Goal: Transaction & Acquisition: Book appointment/travel/reservation

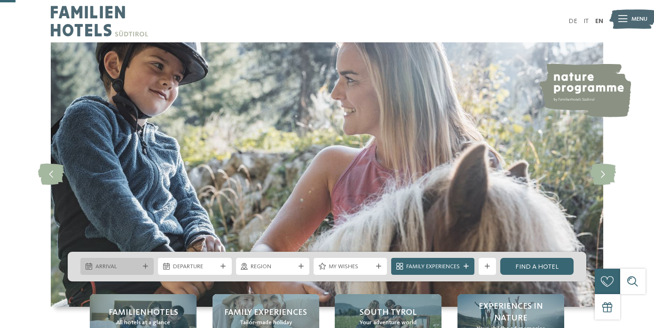
scroll to position [85, 0]
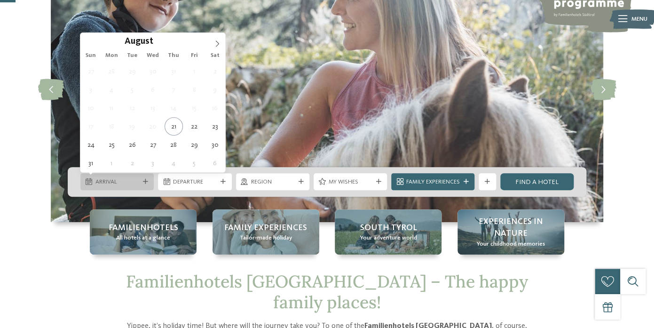
click at [140, 179] on div "Arrival" at bounding box center [117, 181] width 48 height 9
click at [219, 40] on icon at bounding box center [217, 43] width 7 height 7
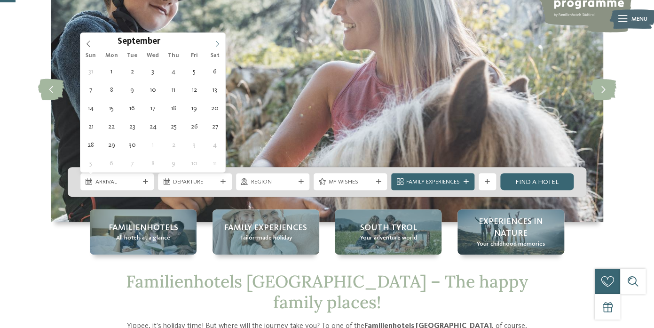
click at [219, 40] on icon at bounding box center [217, 43] width 7 height 7
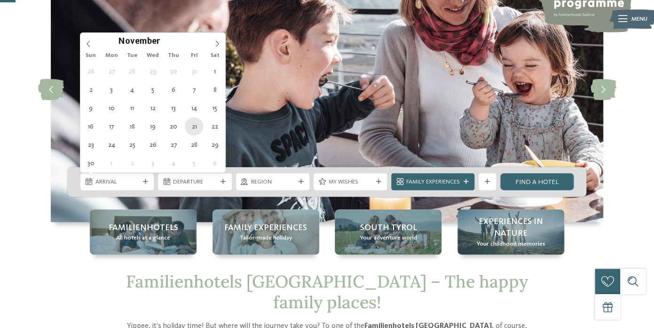
type div "21.11.2025"
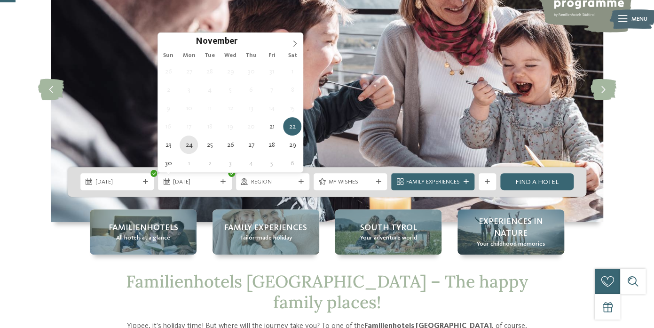
type div "24.11.2025"
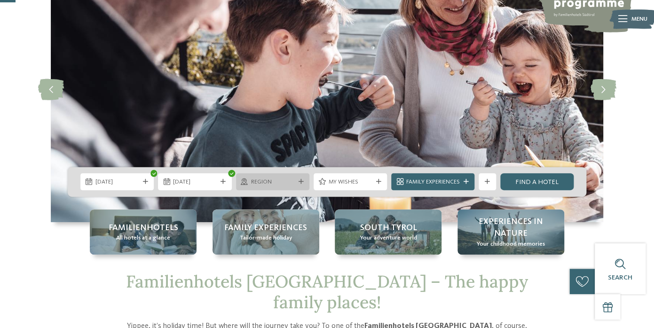
click at [299, 181] on icon at bounding box center [300, 181] width 5 height 5
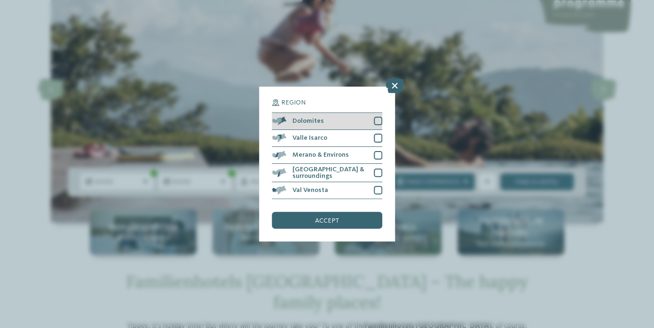
click at [375, 121] on div at bounding box center [378, 121] width 8 height 8
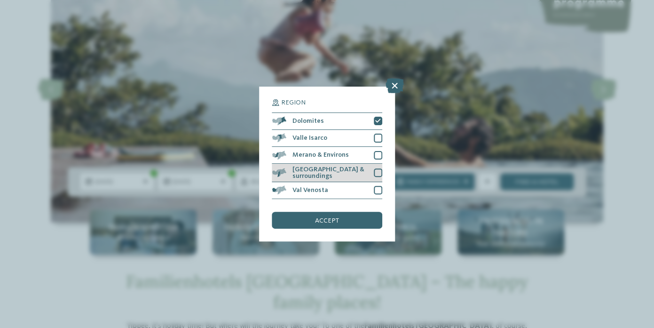
click at [377, 170] on div at bounding box center [378, 172] width 8 height 8
click at [377, 188] on div at bounding box center [378, 190] width 8 height 8
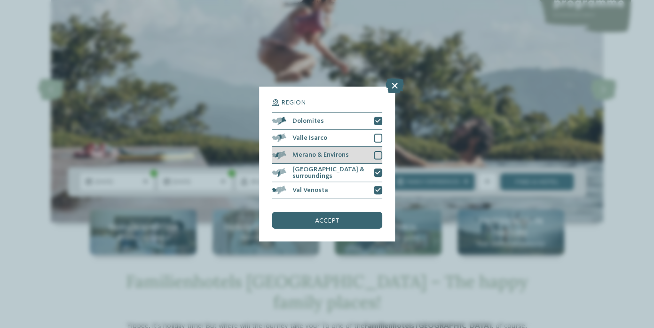
click at [377, 159] on div at bounding box center [378, 155] width 8 height 8
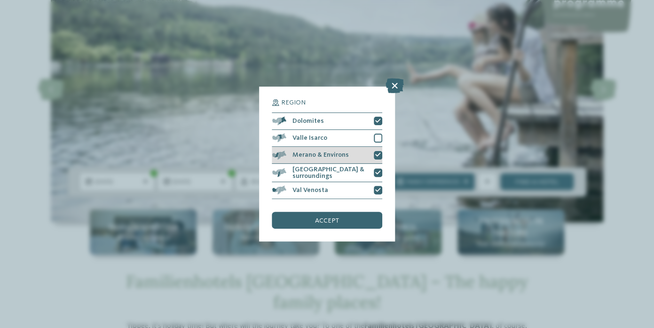
click at [377, 148] on div "Merano & Environs" at bounding box center [327, 155] width 110 height 17
click at [377, 144] on div "Valle Isarco" at bounding box center [327, 138] width 110 height 17
click at [378, 153] on div at bounding box center [378, 155] width 8 height 8
click at [359, 223] on div "accept" at bounding box center [327, 219] width 110 height 17
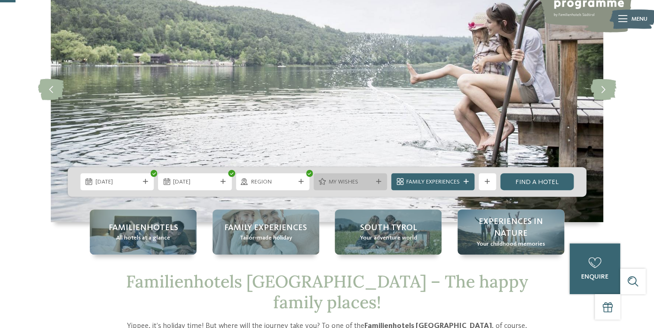
click at [362, 185] on span "My wishes" at bounding box center [350, 182] width 44 height 8
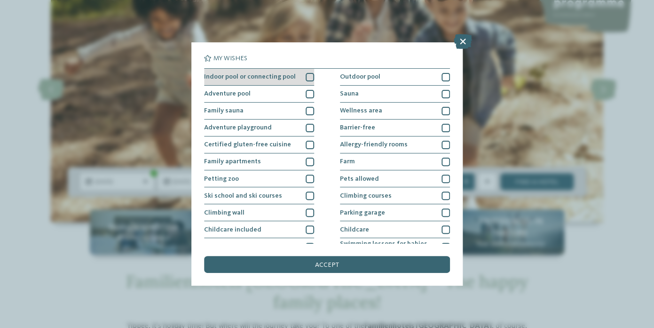
click at [310, 79] on div at bounding box center [309, 77] width 8 height 8
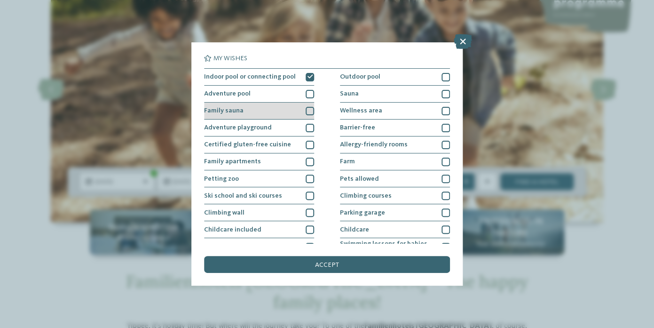
click at [311, 111] on div at bounding box center [309, 111] width 8 height 8
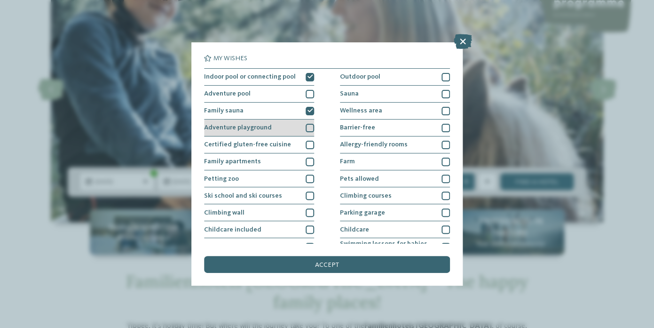
click at [309, 130] on div at bounding box center [309, 128] width 8 height 8
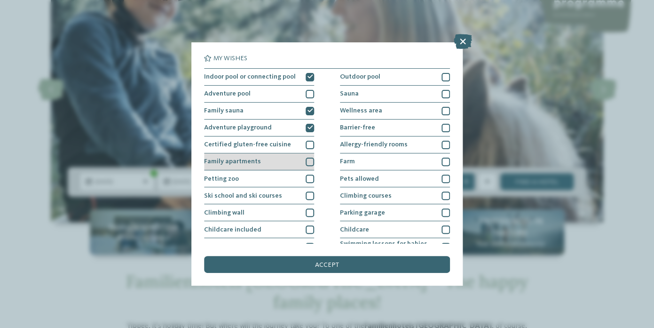
click at [309, 159] on div at bounding box center [309, 161] width 8 height 8
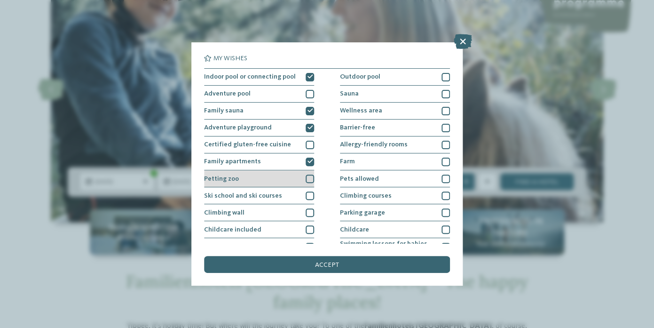
click at [311, 179] on div at bounding box center [309, 178] width 8 height 8
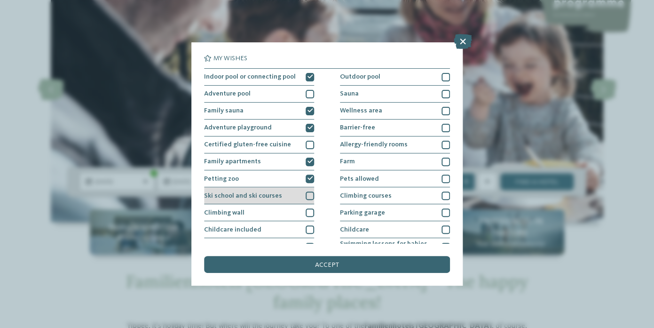
click at [311, 195] on div at bounding box center [309, 195] width 8 height 8
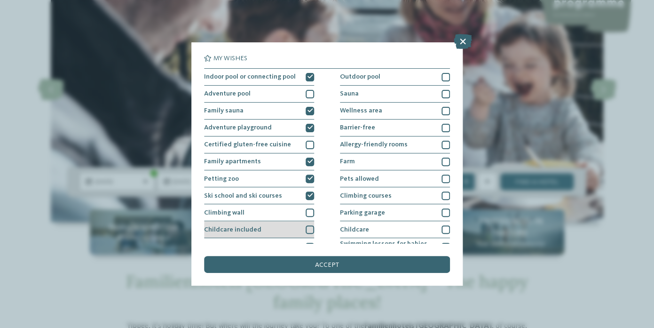
click at [311, 224] on div "Childcare included" at bounding box center [259, 229] width 110 height 17
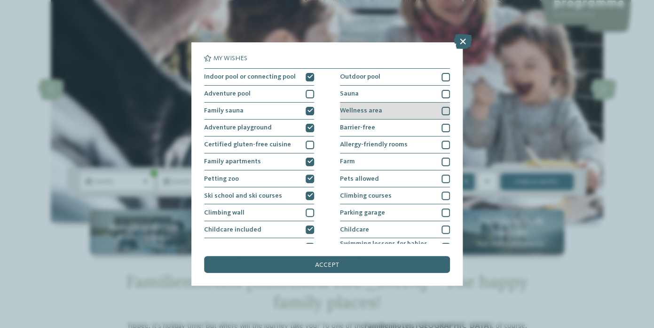
click at [445, 110] on div at bounding box center [445, 111] width 8 height 8
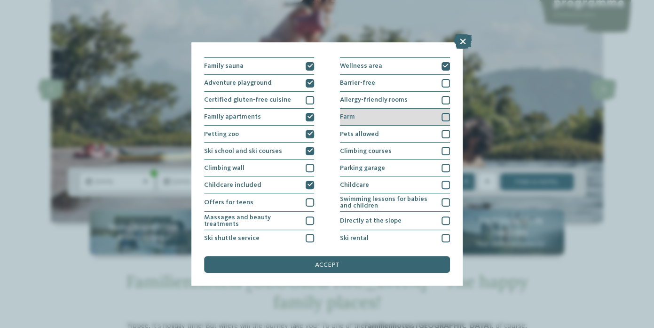
scroll to position [45, 0]
click at [442, 117] on div at bounding box center [445, 116] width 8 height 8
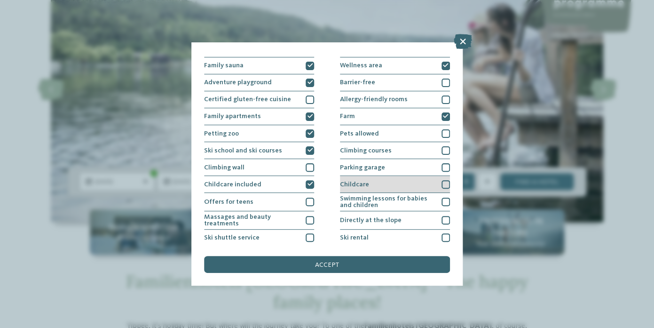
click at [445, 186] on div at bounding box center [445, 184] width 8 height 8
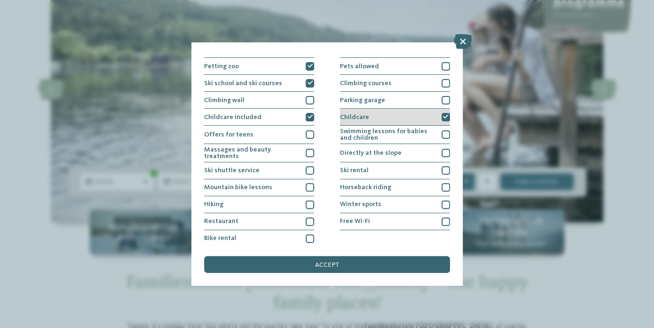
scroll to position [115, 0]
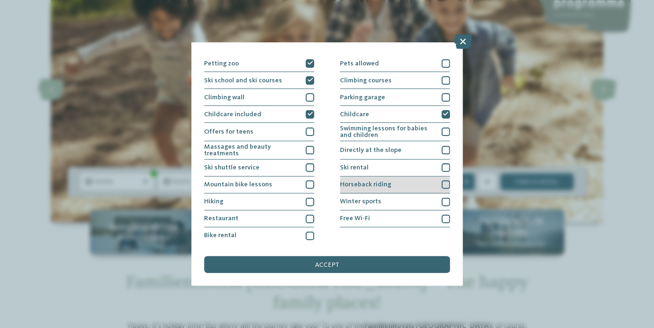
click at [427, 186] on div "Horseback riding" at bounding box center [395, 184] width 110 height 17
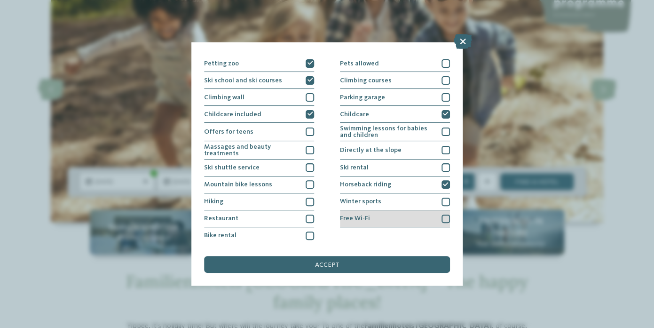
click at [420, 216] on div "Free Wi-Fi" at bounding box center [395, 218] width 110 height 17
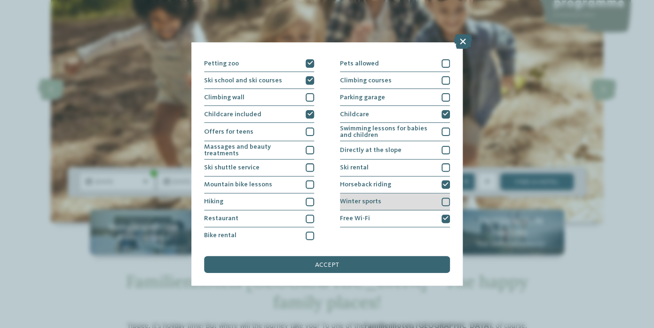
click at [420, 205] on div "Winter sports" at bounding box center [395, 201] width 110 height 17
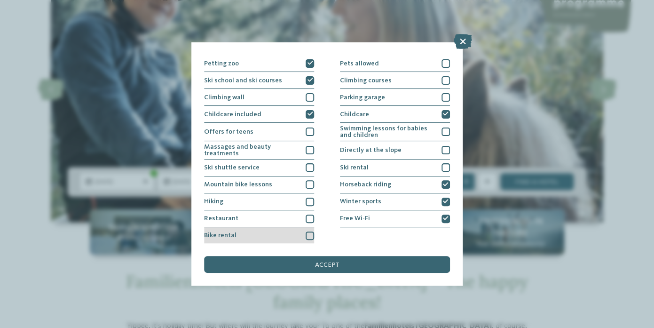
click at [293, 231] on div "Bike rental" at bounding box center [259, 235] width 110 height 17
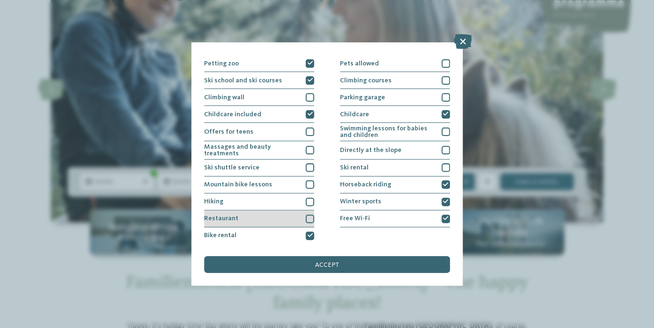
click at [285, 216] on div "Restaurant" at bounding box center [259, 218] width 110 height 17
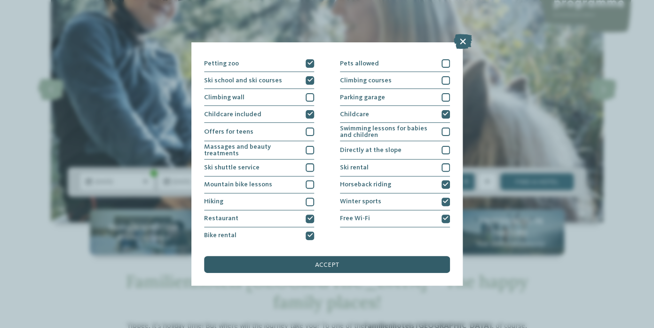
click at [299, 266] on div "accept" at bounding box center [326, 264] width 245 height 17
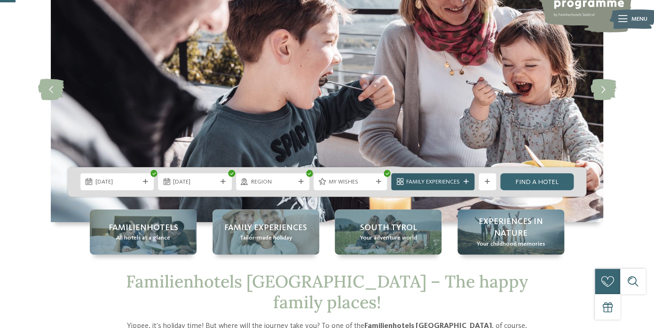
click at [454, 184] on span "Family Experiences" at bounding box center [433, 182] width 54 height 8
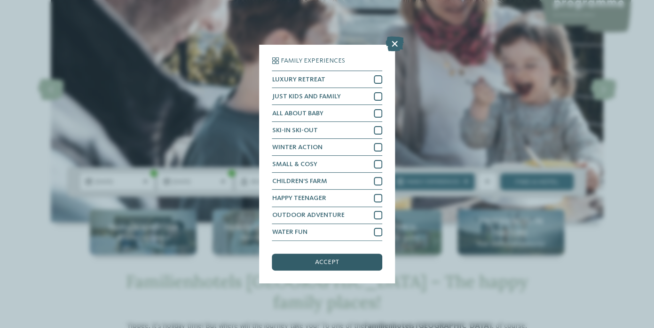
click at [360, 261] on div "accept" at bounding box center [327, 261] width 110 height 17
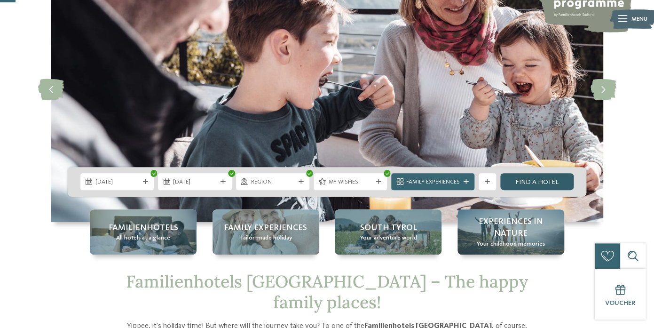
click at [530, 186] on link "Find a hotel" at bounding box center [536, 181] width 73 height 17
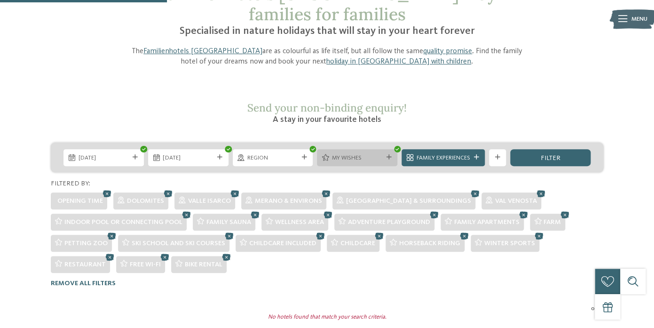
scroll to position [74, 0]
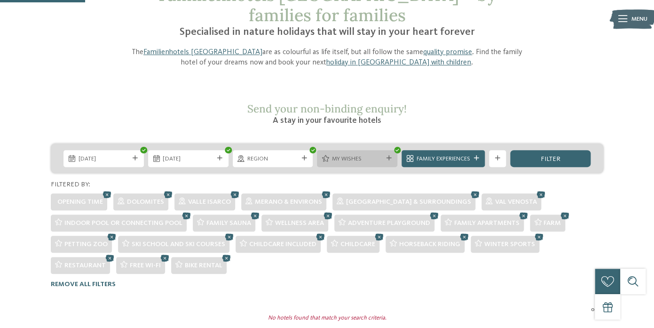
click at [384, 150] on div "My wishes" at bounding box center [357, 158] width 80 height 17
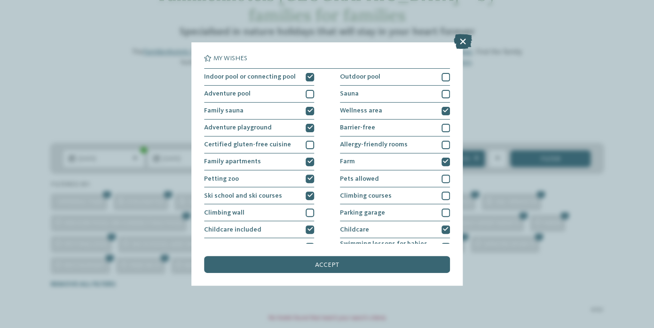
click at [463, 43] on icon at bounding box center [462, 41] width 18 height 15
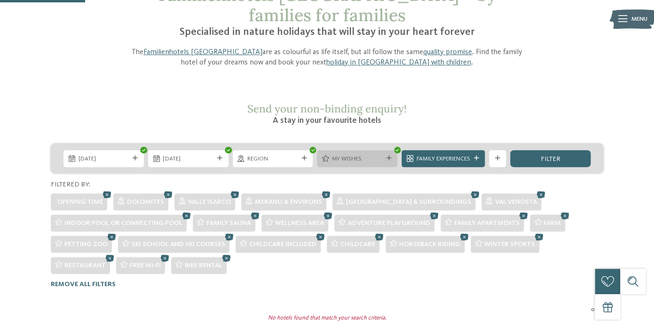
click at [371, 155] on span "My wishes" at bounding box center [357, 159] width 51 height 8
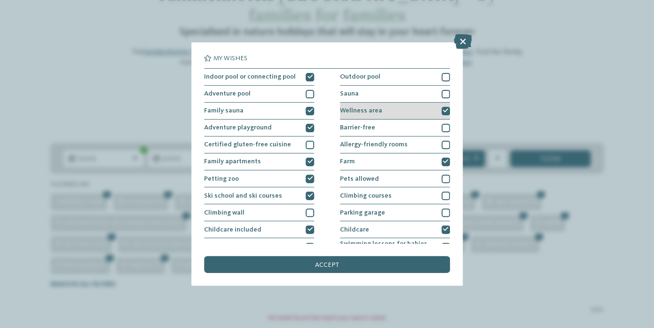
click at [439, 110] on div "Wellness area" at bounding box center [395, 110] width 110 height 17
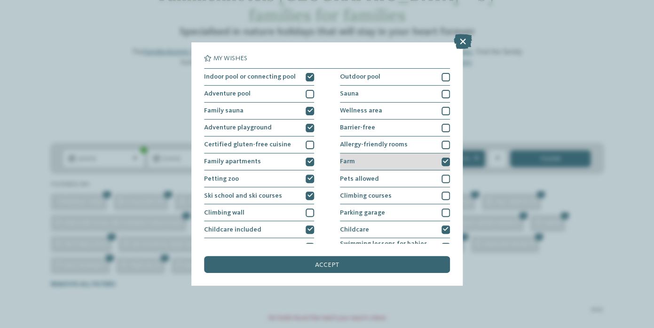
click at [412, 162] on div "Farm" at bounding box center [395, 161] width 110 height 17
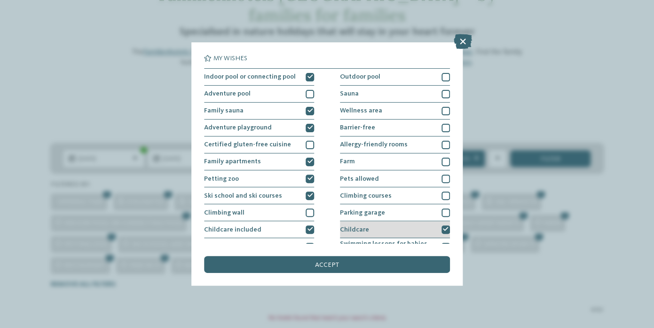
click at [380, 228] on div "Childcare" at bounding box center [395, 229] width 110 height 17
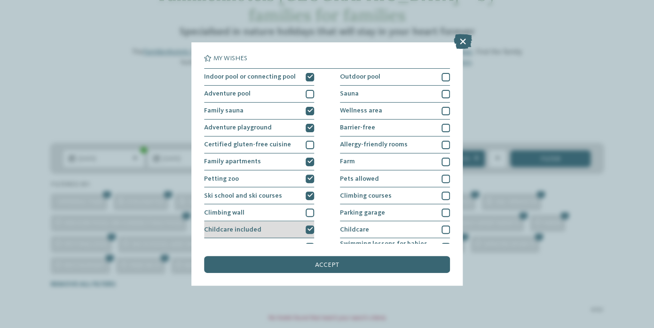
click at [290, 232] on div "Childcare included" at bounding box center [259, 229] width 110 height 17
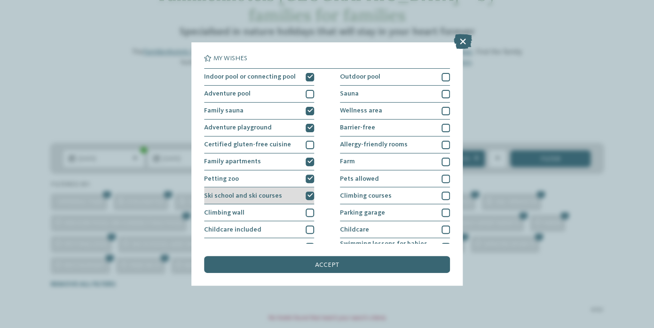
click at [293, 203] on div "Ski school and ski courses" at bounding box center [259, 195] width 110 height 17
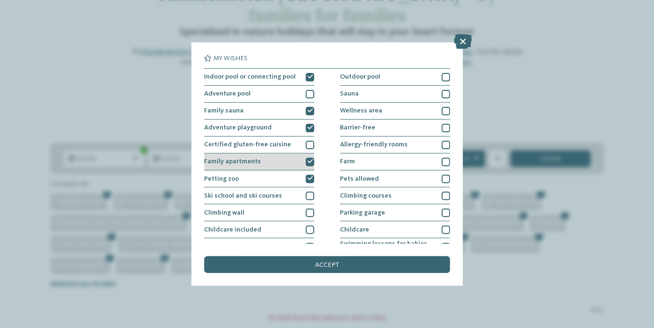
click at [289, 169] on div "Family apartments" at bounding box center [259, 161] width 110 height 17
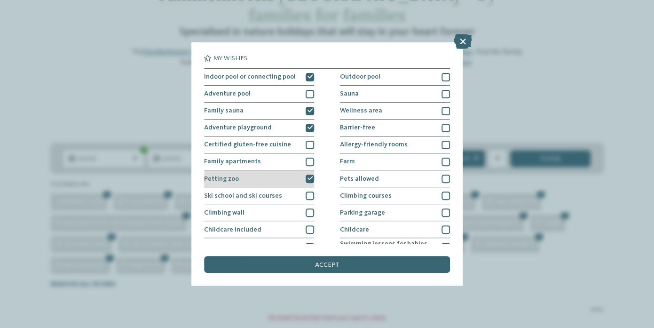
click at [282, 180] on div "Petting zoo" at bounding box center [259, 178] width 110 height 17
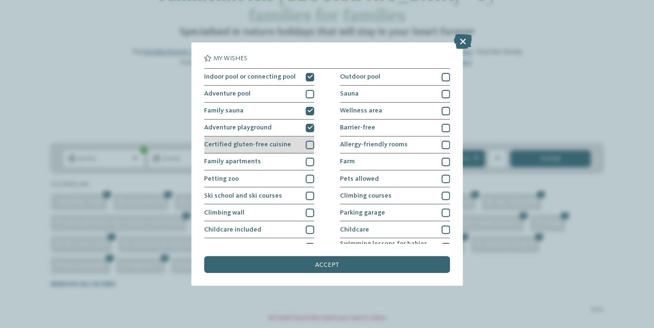
click at [282, 138] on div "Certified gluten-free cuisine" at bounding box center [259, 144] width 110 height 17
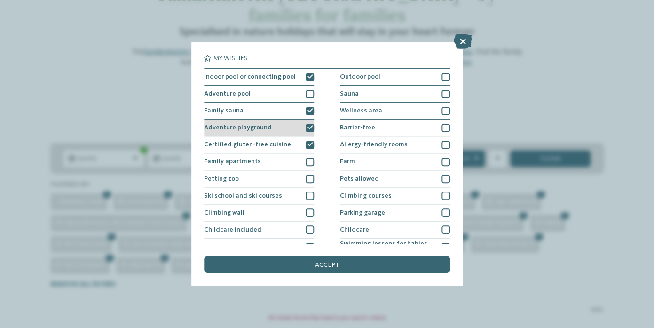
click at [282, 134] on div "Adventure playground" at bounding box center [259, 127] width 110 height 17
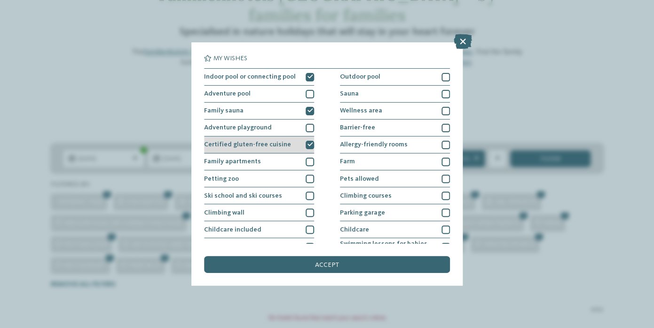
click at [279, 142] on span "Certified gluten-free cuisine" at bounding box center [247, 144] width 87 height 7
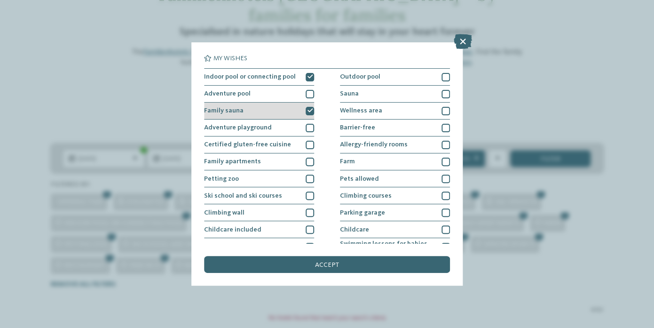
click at [278, 117] on div "Family sauna" at bounding box center [259, 110] width 110 height 17
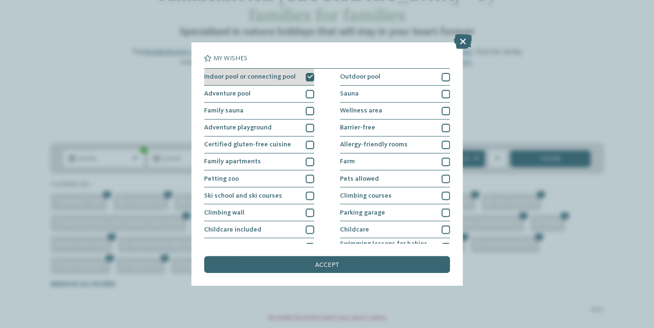
click at [286, 76] on span "Indoor pool or connecting pool" at bounding box center [250, 76] width 92 height 7
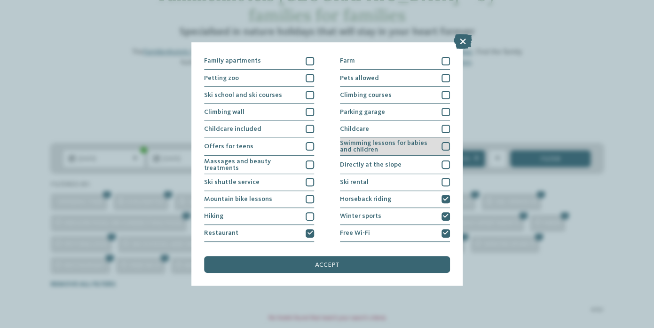
scroll to position [115, 0]
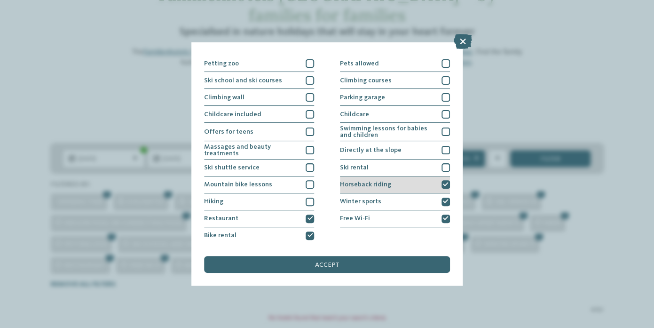
click at [405, 186] on div "Horseback riding" at bounding box center [395, 184] width 110 height 17
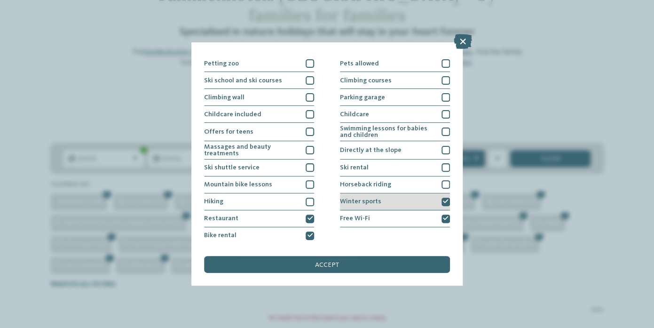
click at [396, 199] on div "Winter sports" at bounding box center [395, 201] width 110 height 17
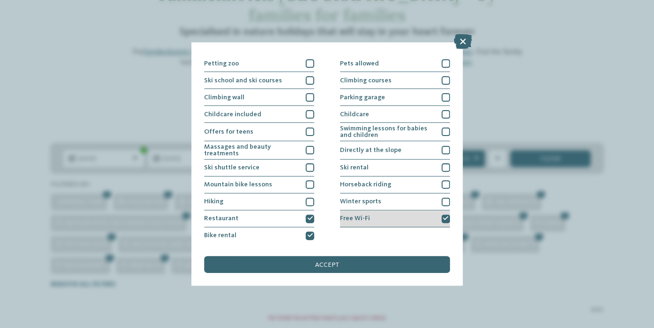
click at [380, 215] on div "Free Wi-Fi" at bounding box center [395, 218] width 110 height 17
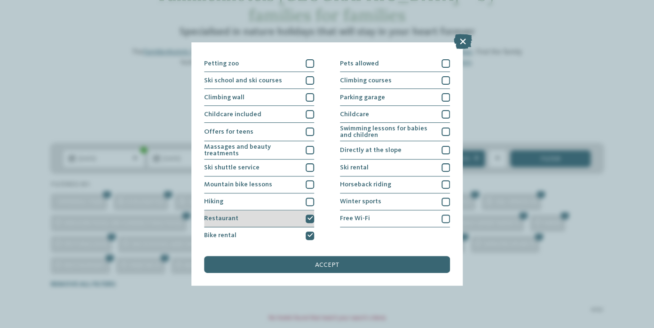
click at [308, 220] on div at bounding box center [309, 218] width 8 height 8
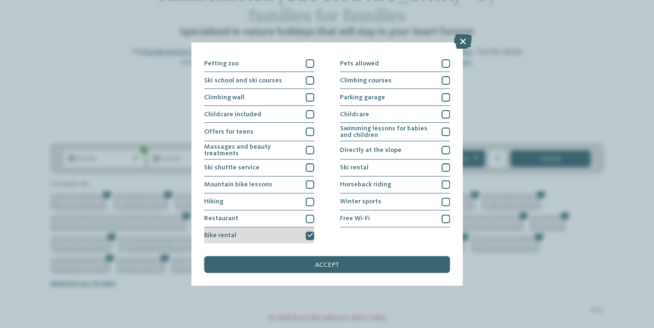
click at [298, 231] on div "Bike rental" at bounding box center [259, 235] width 110 height 17
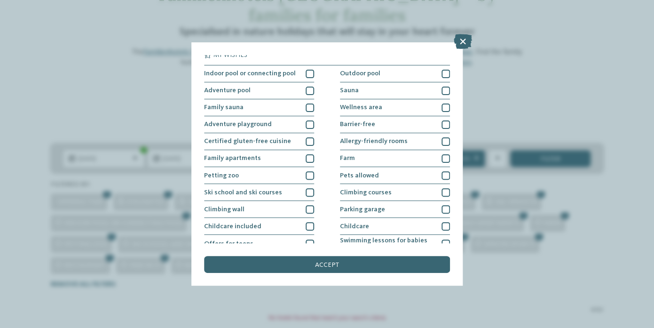
scroll to position [0, 0]
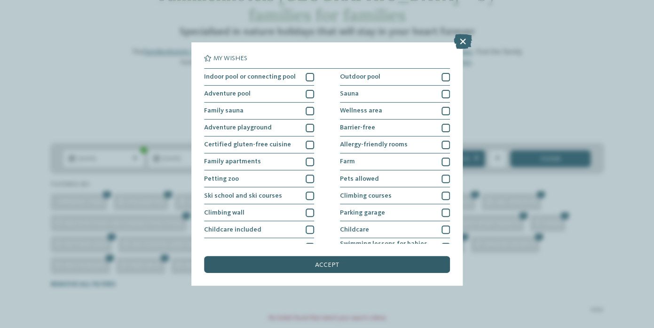
click at [324, 267] on span "accept" at bounding box center [327, 264] width 24 height 7
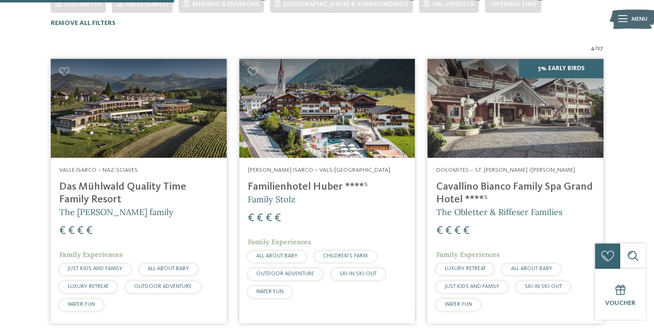
scroll to position [274, 0]
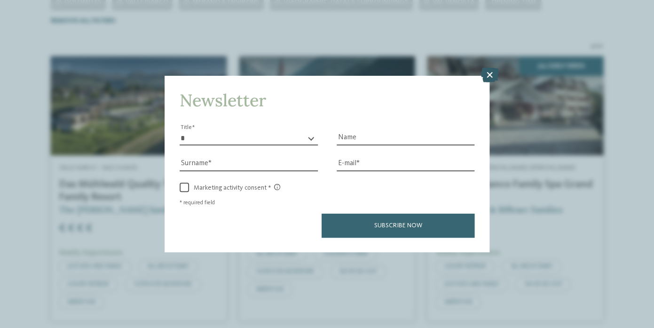
click at [485, 74] on icon at bounding box center [489, 74] width 18 height 15
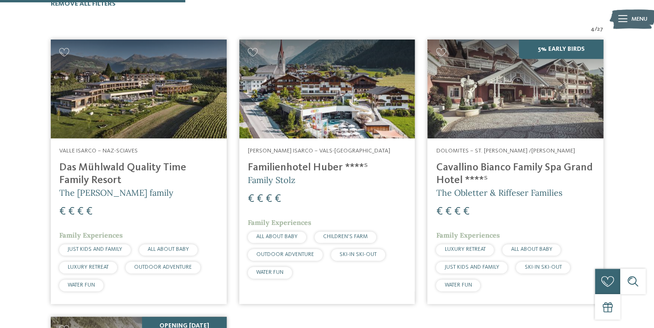
scroll to position [285, 0]
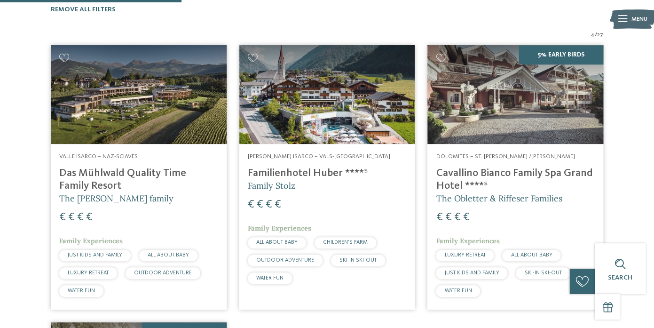
click at [199, 113] on img at bounding box center [139, 94] width 176 height 99
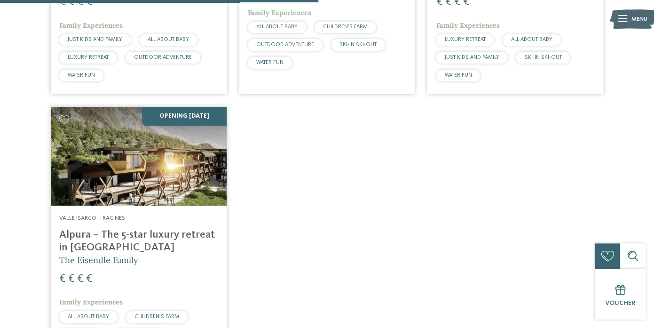
scroll to position [501, 0]
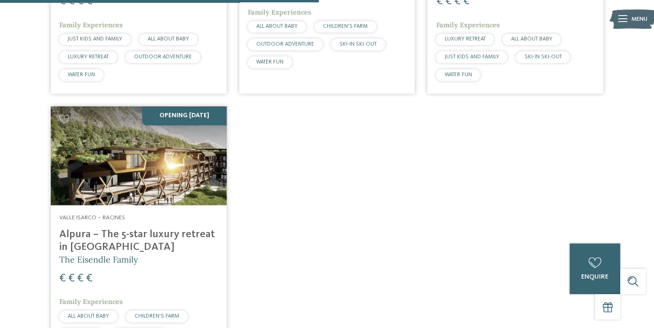
click at [191, 228] on h4 "Alpura – The 5-star luxury retreat in [GEOGRAPHIC_DATA]" at bounding box center [138, 240] width 159 height 25
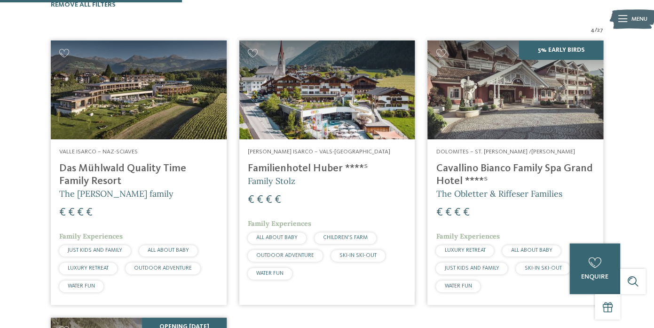
scroll to position [289, 0]
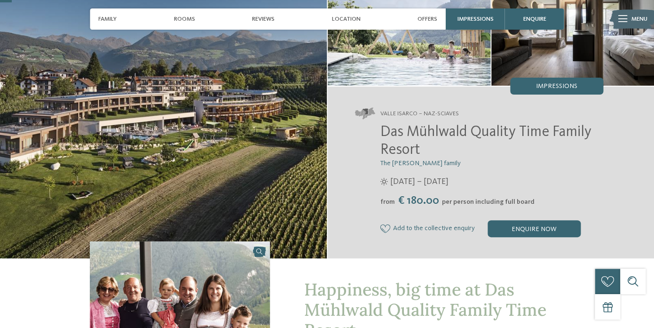
scroll to position [80, 0]
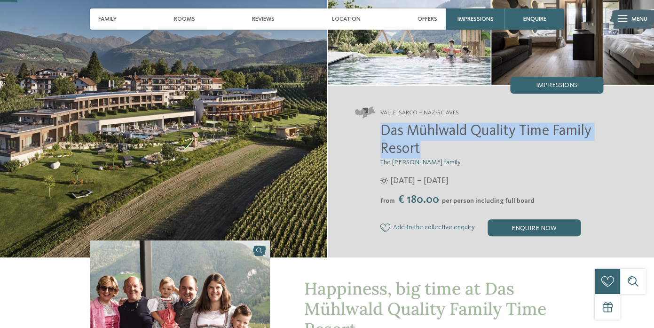
drag, startPoint x: 430, startPoint y: 145, endPoint x: 380, endPoint y: 133, distance: 51.5
click at [380, 133] on div "Das Mühlwald Quality Time Family Resort The Tauber family 12/04 – 30/11/2025 fr…" at bounding box center [479, 179] width 248 height 113
copy span "Das Mühlwald Quality Time Family Resort"
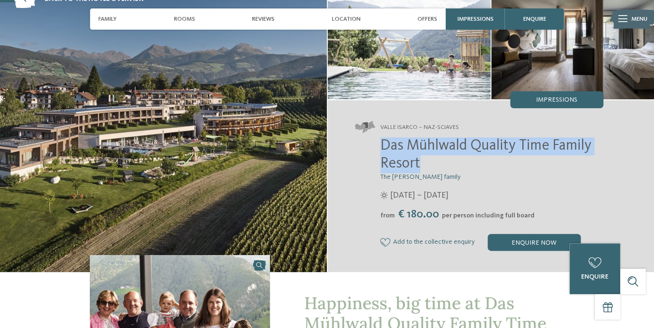
scroll to position [65, 0]
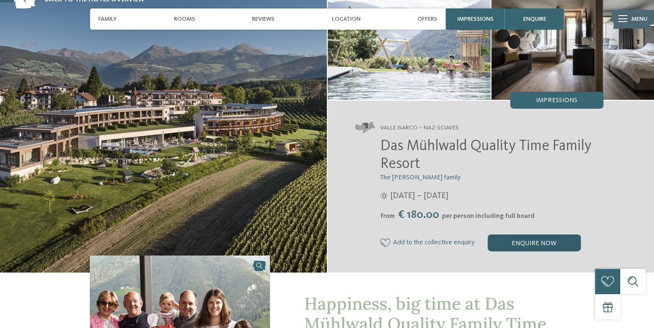
click at [517, 244] on div "enquire now" at bounding box center [533, 242] width 93 height 17
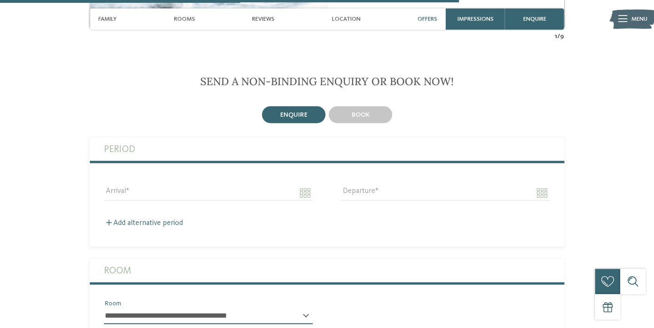
scroll to position [2110, 0]
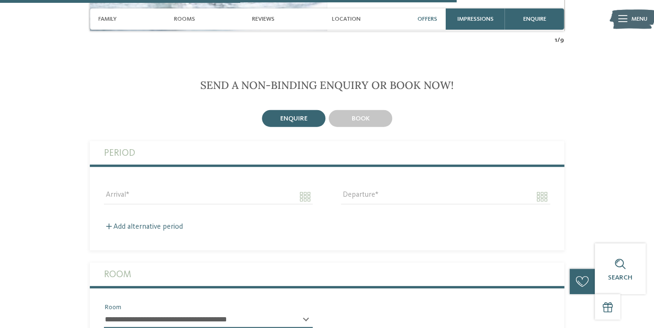
click at [376, 112] on div "book" at bounding box center [359, 118] width 63 height 17
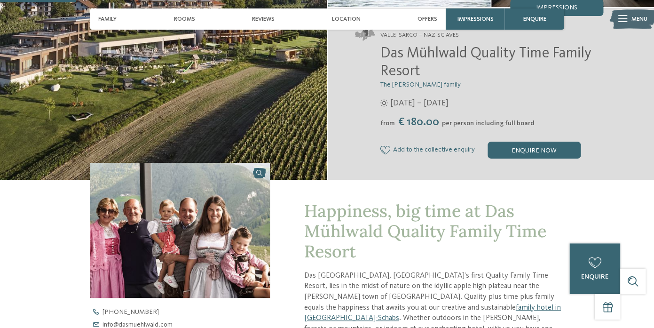
scroll to position [0, 0]
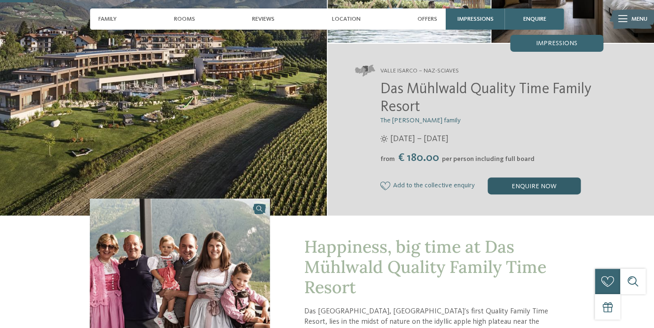
click at [520, 182] on div "enquire now" at bounding box center [533, 185] width 93 height 17
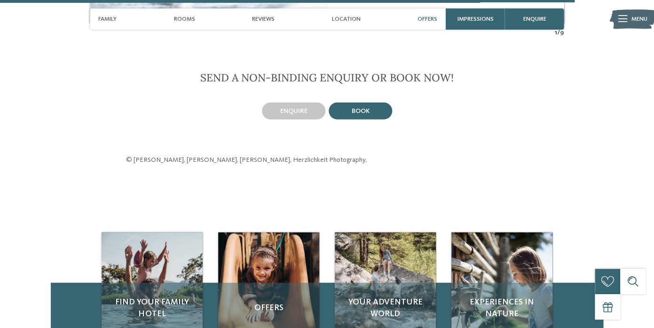
scroll to position [2126, 0]
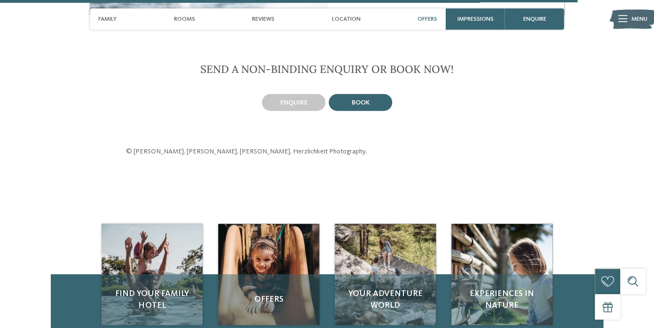
click at [361, 99] on span "book" at bounding box center [361, 102] width 18 height 7
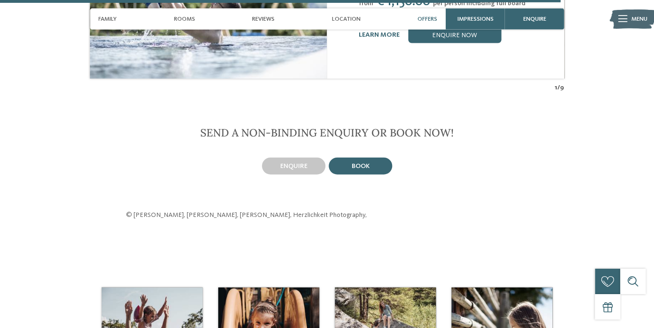
scroll to position [2057, 0]
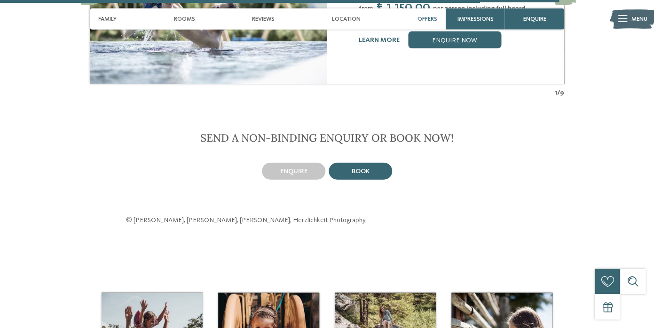
click at [339, 161] on div "book" at bounding box center [360, 171] width 67 height 20
click at [339, 163] on div "book" at bounding box center [359, 171] width 63 height 17
click at [294, 168] on span "enquire" at bounding box center [293, 171] width 27 height 7
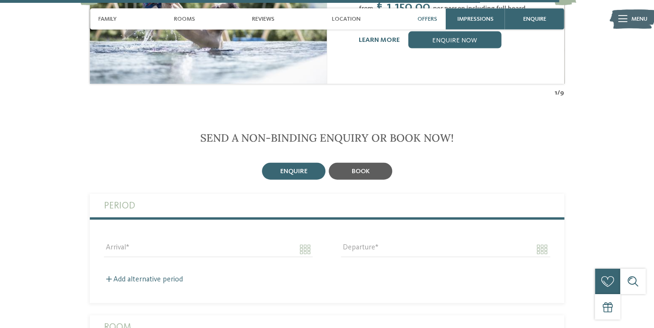
click at [369, 163] on div "book" at bounding box center [359, 171] width 63 height 17
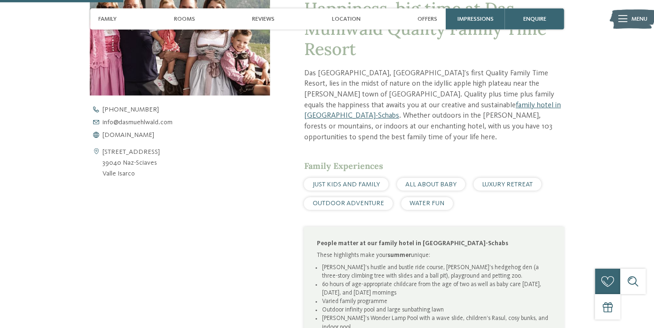
scroll to position [0, 0]
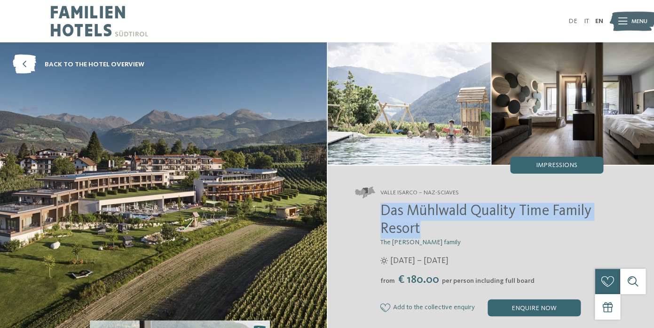
drag, startPoint x: 380, startPoint y: 211, endPoint x: 430, endPoint y: 225, distance: 52.7
click at [430, 225] on div "Das Mühlwald Quality Time Family Resort The Tauber family 12/04 – 30/11/2025 fr…" at bounding box center [479, 259] width 248 height 113
copy span "Das Mühlwald Quality Time Family Resort"
